Goal: Task Accomplishment & Management: Use online tool/utility

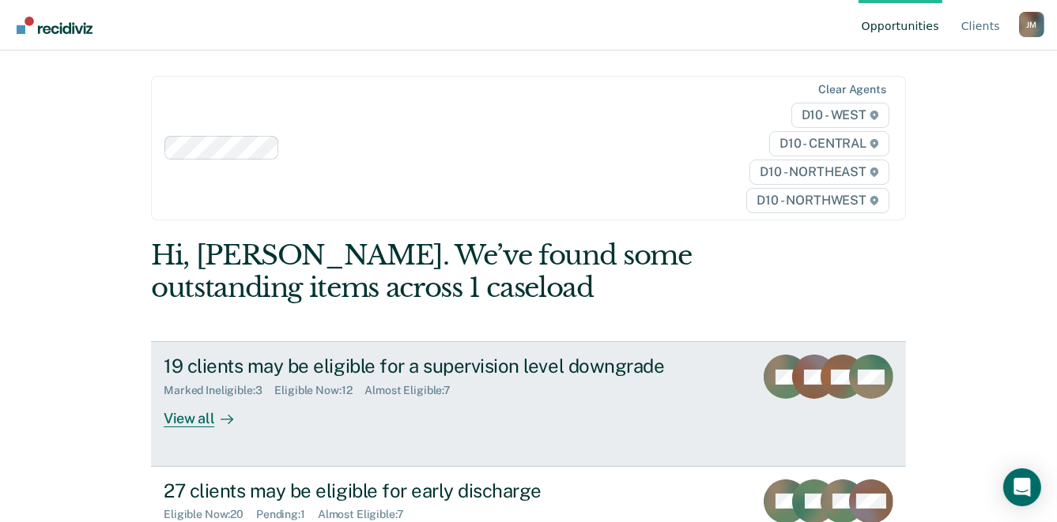
click at [533, 368] on div "19 clients may be eligible for a supervision level downgrade" at bounding box center [441, 366] width 555 height 23
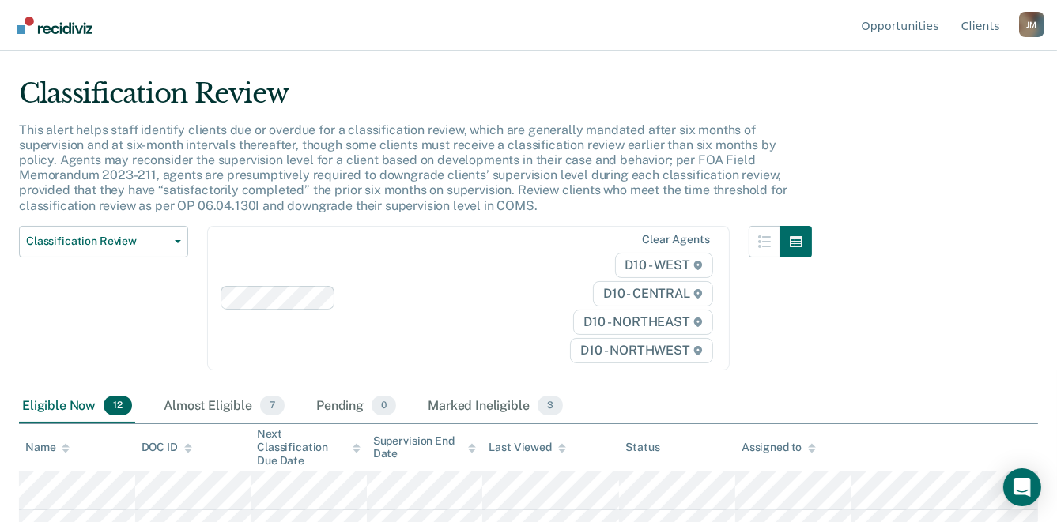
scroll to position [42, 0]
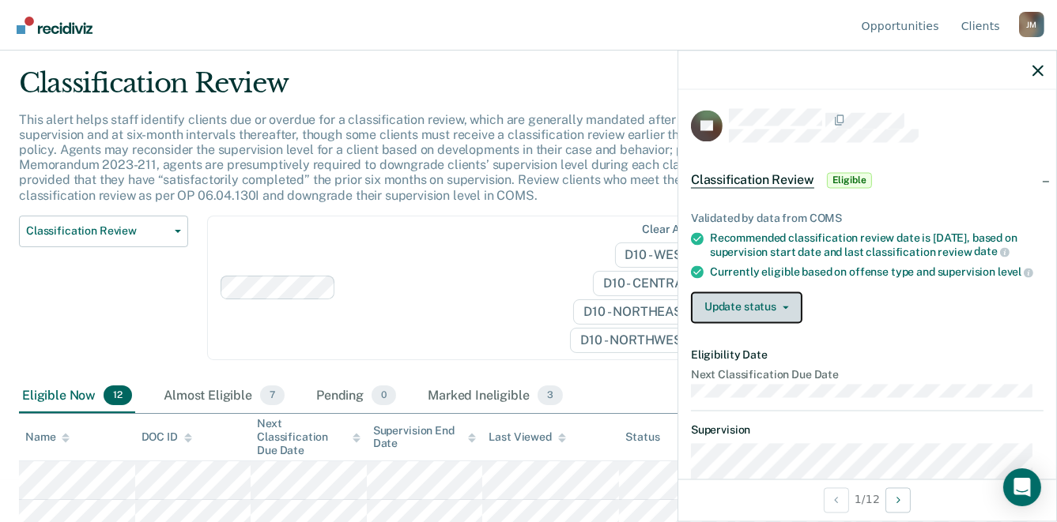
click at [790, 323] on button "Update status" at bounding box center [746, 308] width 111 height 32
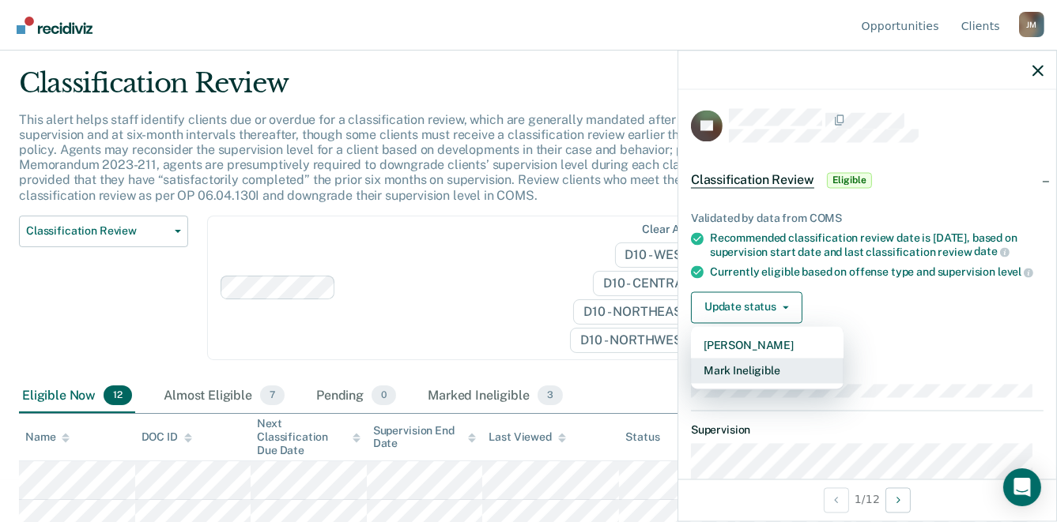
click at [771, 383] on button "Mark Ineligible" at bounding box center [767, 370] width 153 height 25
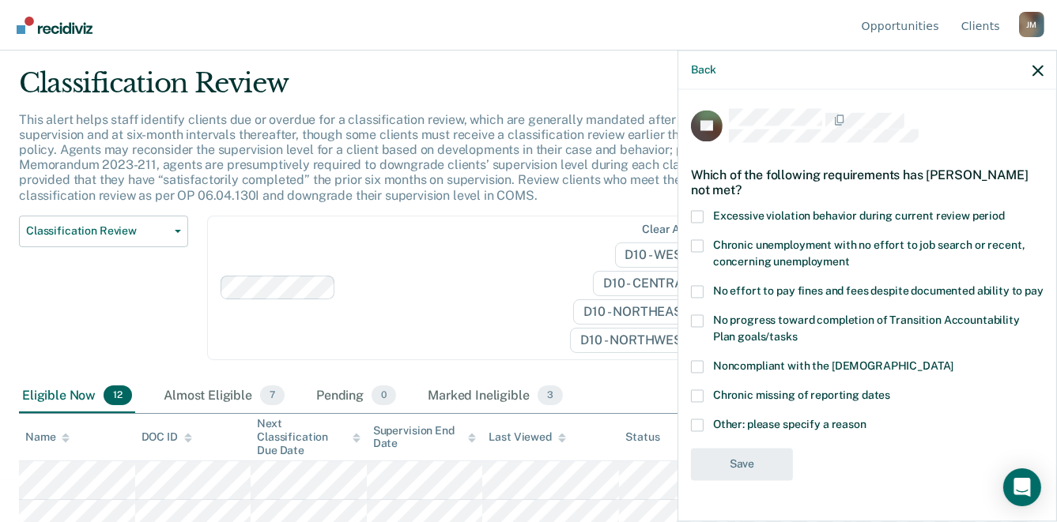
click at [704, 378] on label "Noncompliant with the [DEMOGRAPHIC_DATA]" at bounding box center [867, 369] width 352 height 17
click at [953, 361] on input "Noncompliant with the [DEMOGRAPHIC_DATA]" at bounding box center [953, 361] width 0 height 0
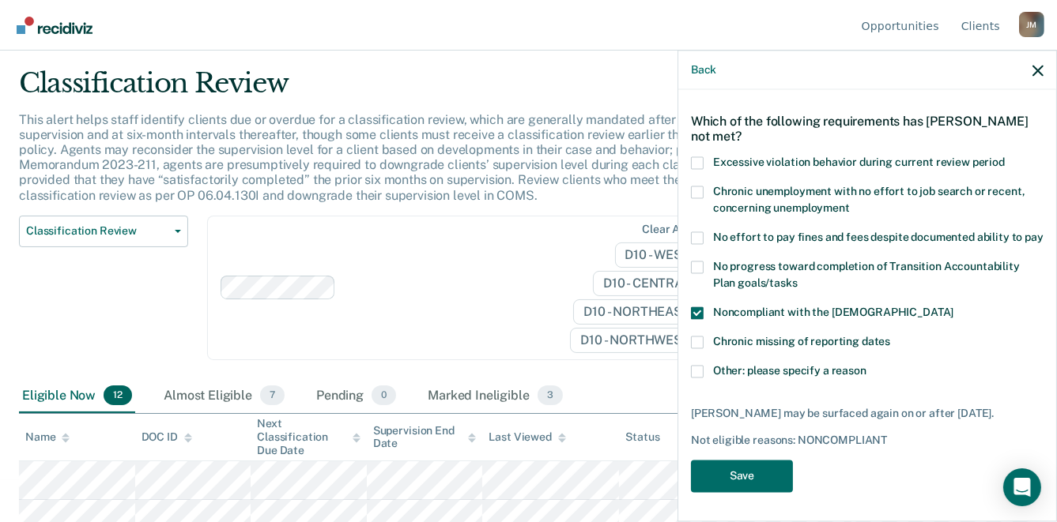
scroll to position [70, 0]
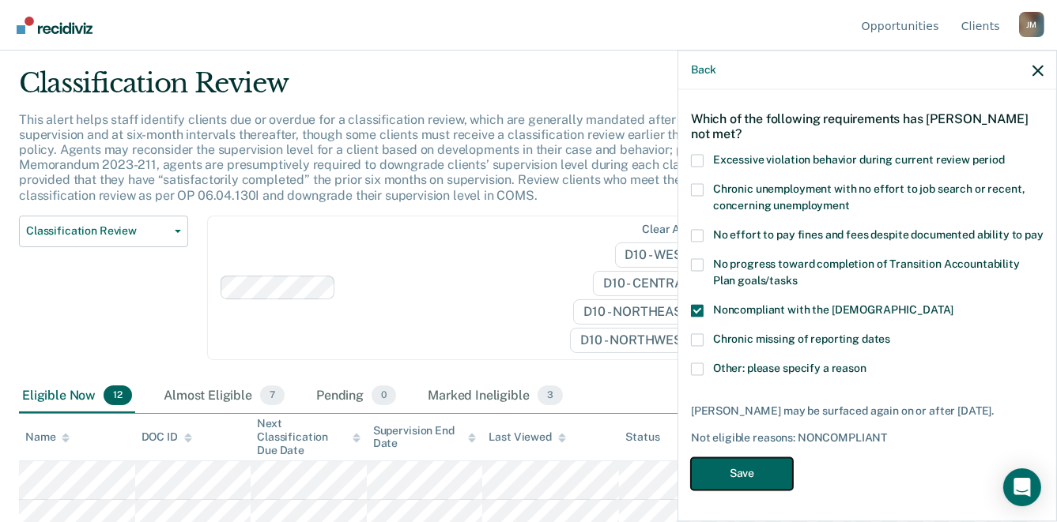
click at [751, 477] on button "Save" at bounding box center [742, 474] width 102 height 32
